Goal: Information Seeking & Learning: Learn about a topic

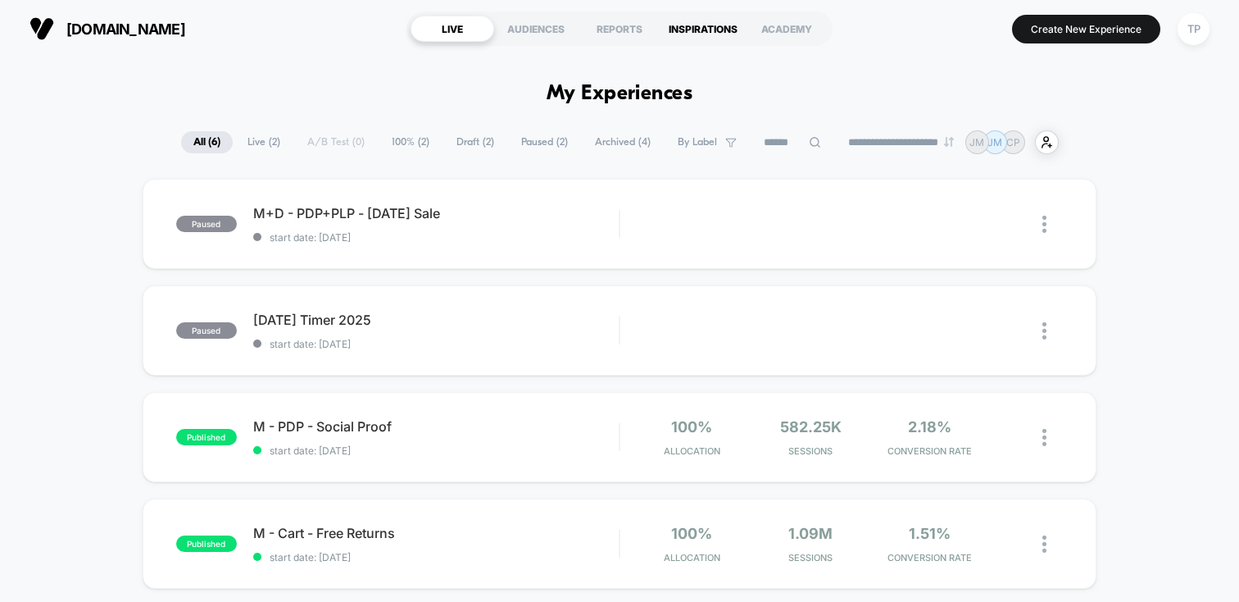
click at [709, 25] on div "INSPIRATIONS" at bounding box center [703, 29] width 84 height 26
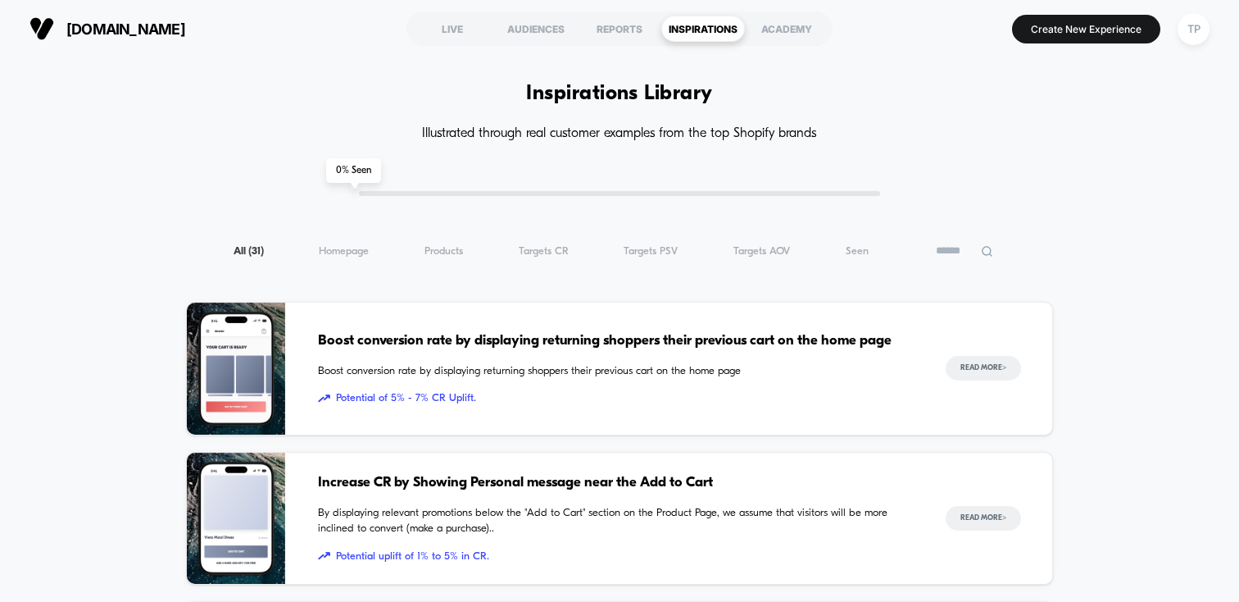
click at [784, 369] on span "Boost conversion rate by displaying returning shoppers their previous cart on t…" at bounding box center [615, 371] width 595 height 16
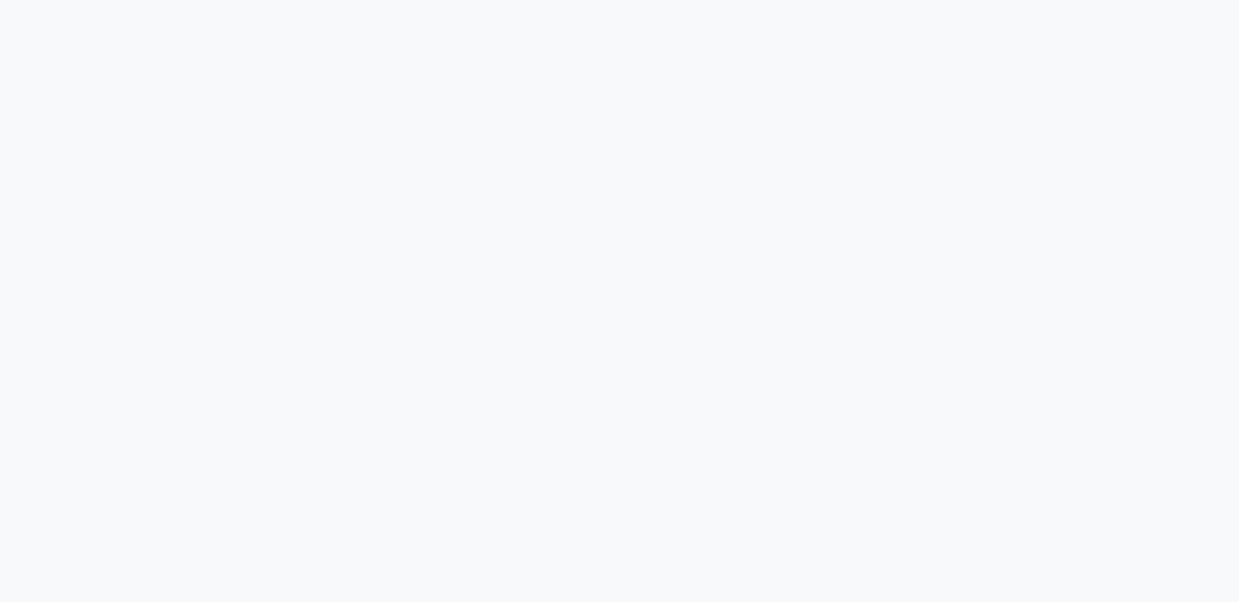
scroll to position [941, 0]
